Goal: Ask a question: Seek information or help from site administrators or community

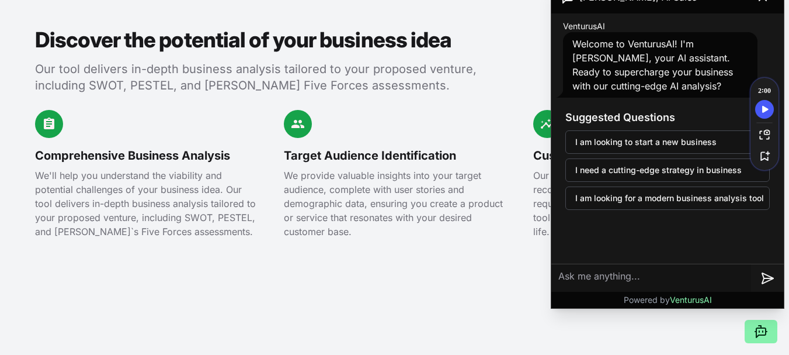
scroll to position [1246, 0]
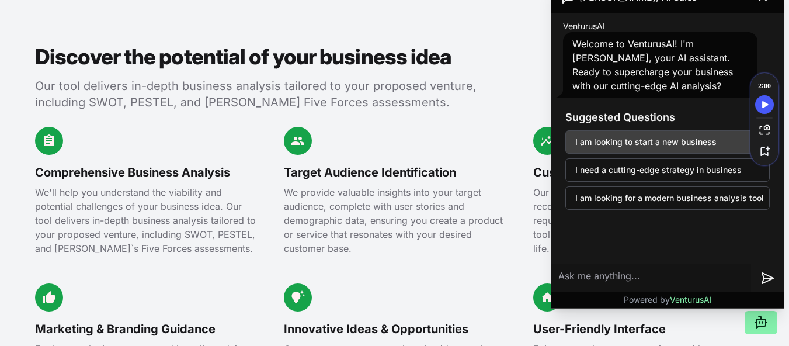
click at [703, 140] on button "I am looking to start a new business" at bounding box center [667, 141] width 204 height 23
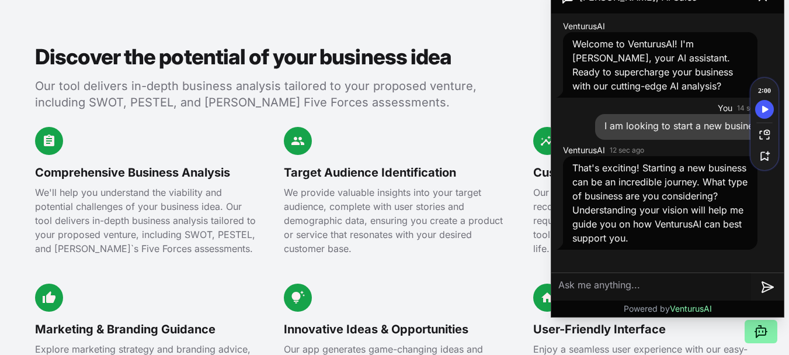
click at [644, 279] on textarea at bounding box center [651, 287] width 200 height 28
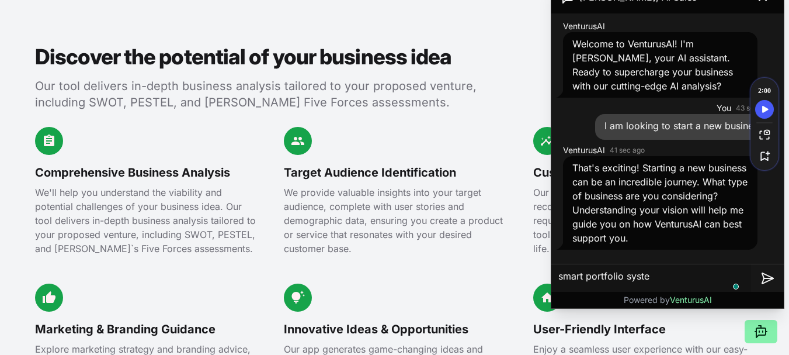
type textarea "smart portfolio system"
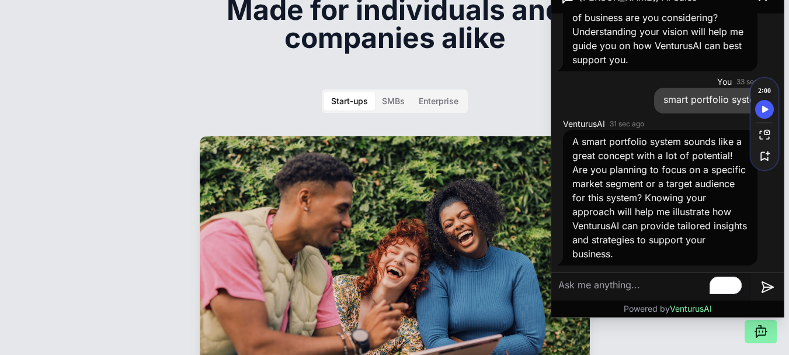
scroll to position [1740, 0]
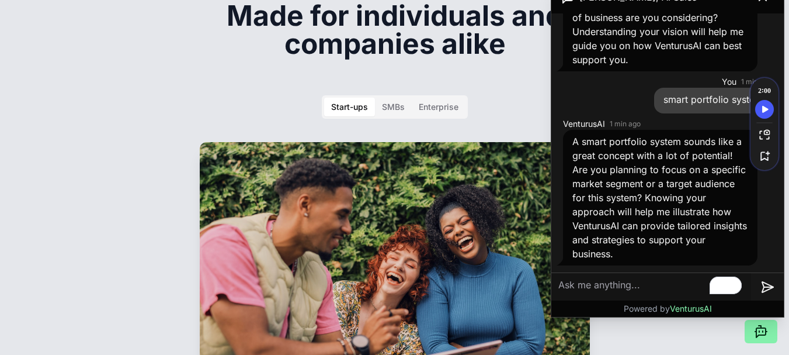
paste textarea "Skill Passport & Smart Portfolio System A platform where students automatically…"
type textarea "Skill Passport & Smart Portfolio System A platform where students automatically…"
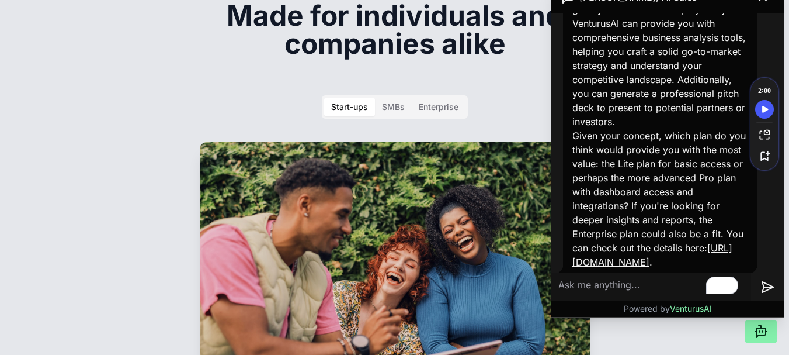
scroll to position [762, 0]
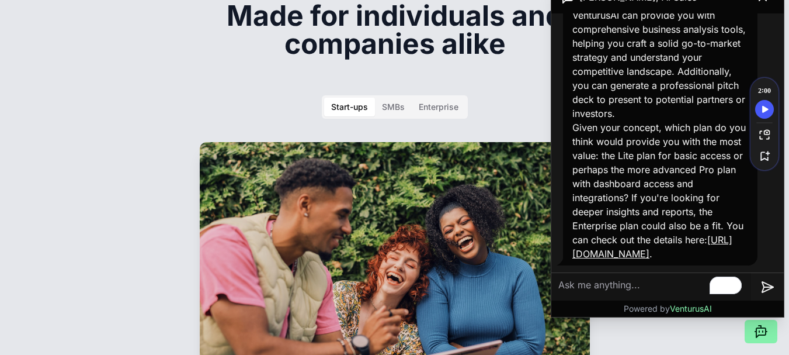
click at [684, 73] on p "VenturusAI can provide you with comprehensive business analysis tools, helping …" at bounding box center [660, 64] width 176 height 112
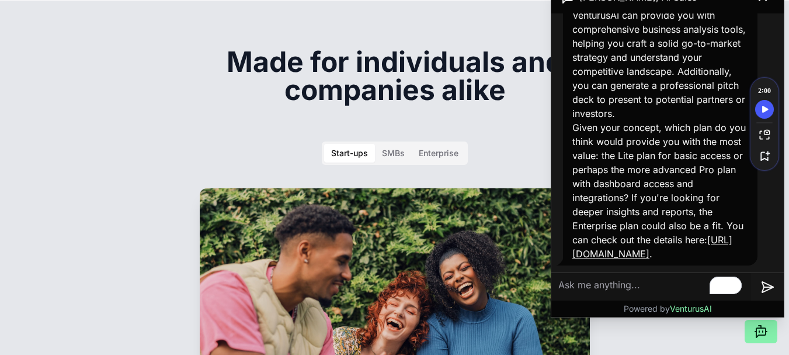
scroll to position [1670, 0]
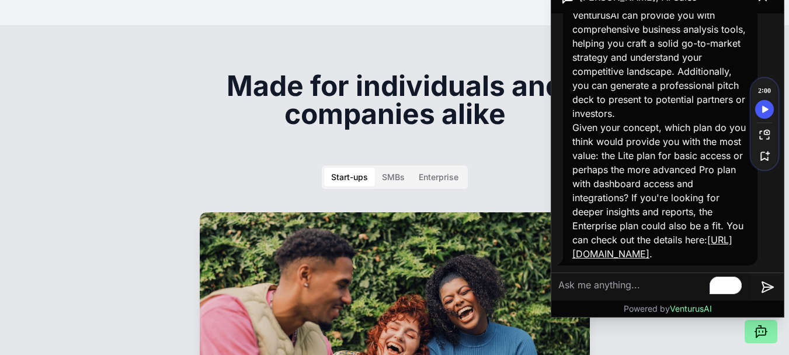
click at [724, 74] on p "VenturusAI can provide you with comprehensive business analysis tools, helping …" at bounding box center [660, 64] width 176 height 112
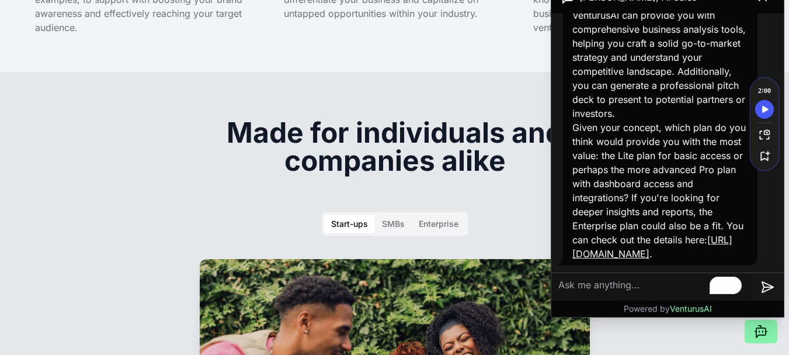
scroll to position [762, 0]
click at [667, 254] on link "[URL][DOMAIN_NAME]" at bounding box center [652, 247] width 160 height 26
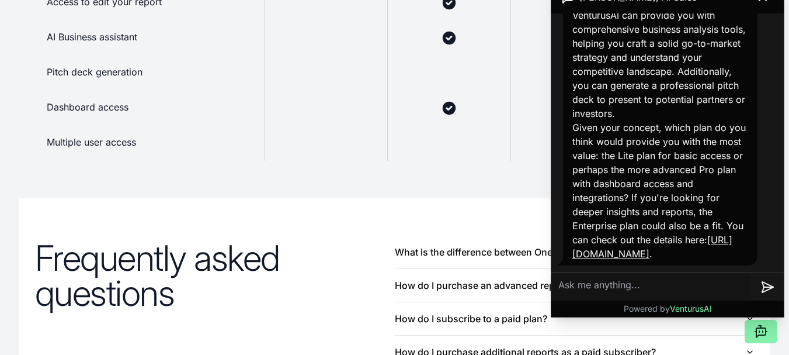
scroll to position [1071, 0]
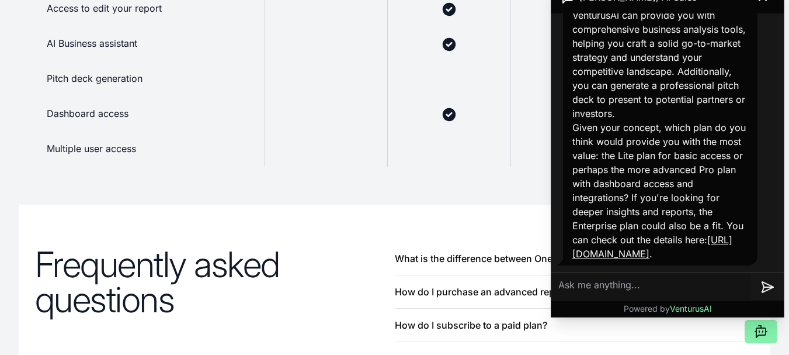
click at [646, 284] on textarea at bounding box center [651, 287] width 200 height 28
type textarea "c"
type textarea "what can you pro"
